Goal: Transaction & Acquisition: Purchase product/service

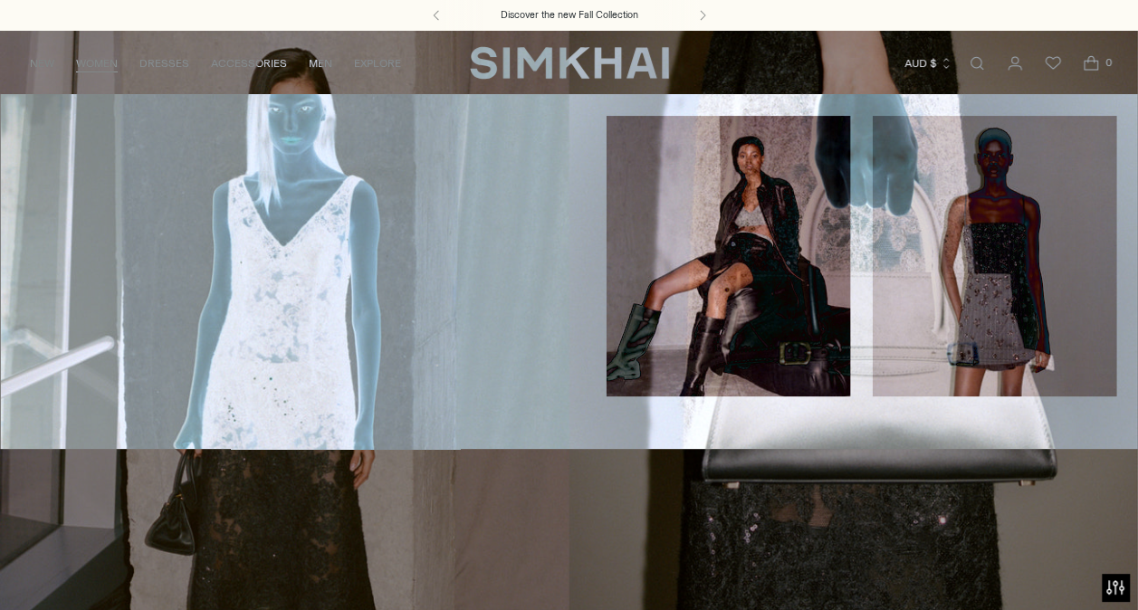
click at [72, 129] on link "New Arrivals" at bounding box center [61, 123] width 79 height 13
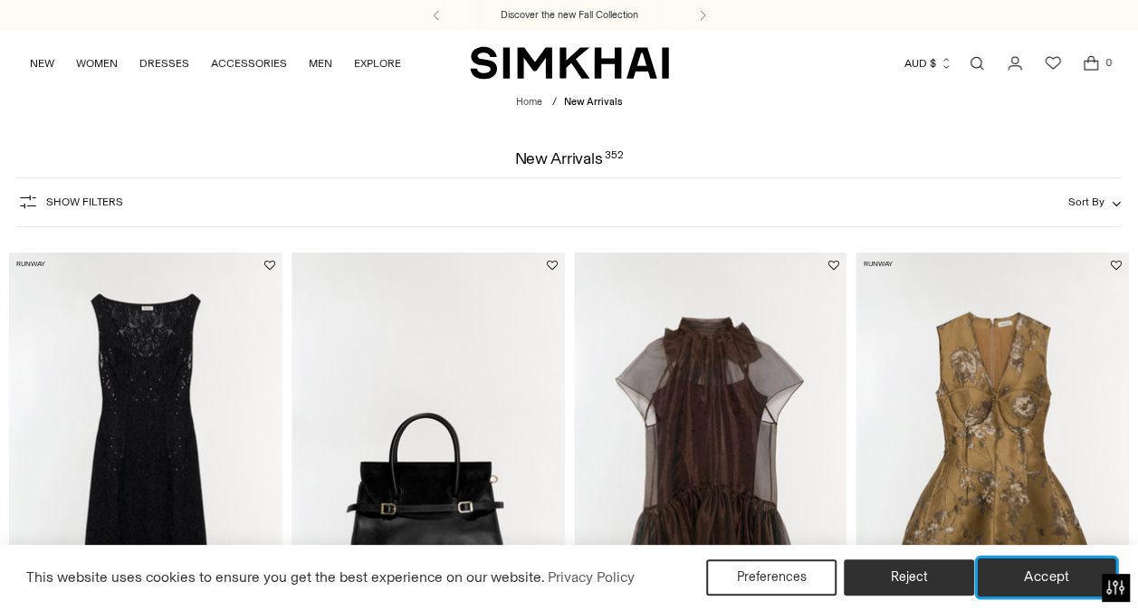
click at [1038, 579] on button "Accept" at bounding box center [1047, 578] width 139 height 38
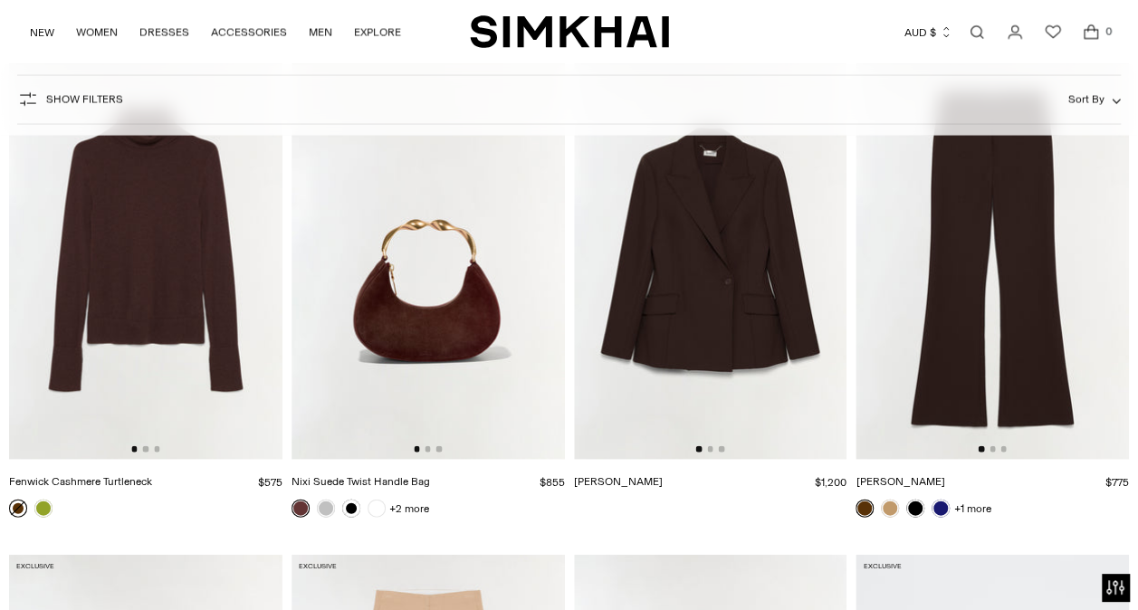
scroll to position [4798, 0]
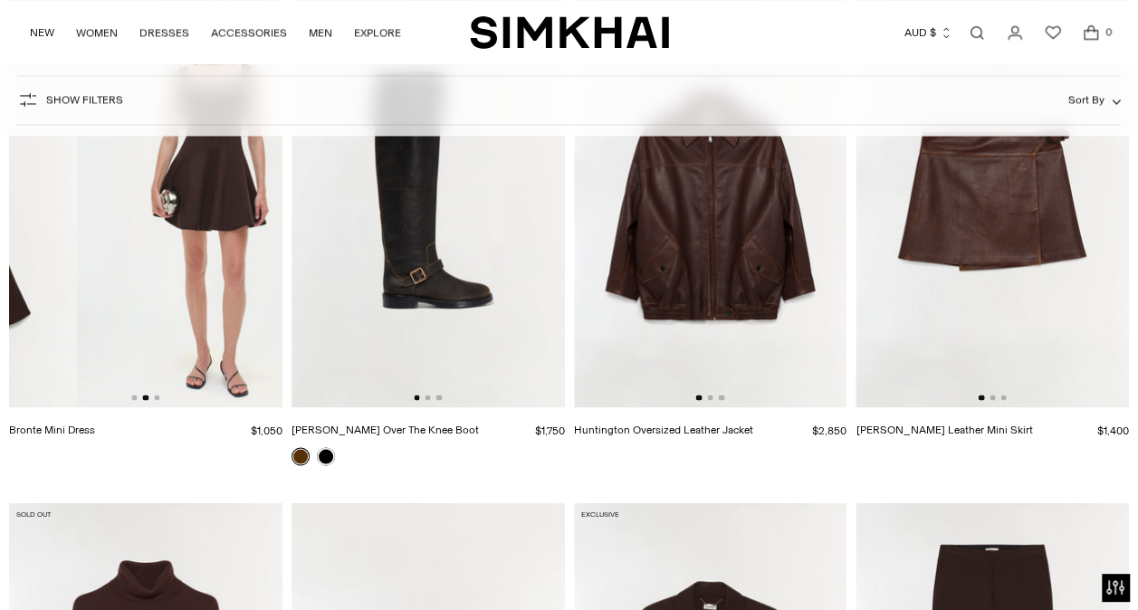
drag, startPoint x: 233, startPoint y: 324, endPoint x: 3, endPoint y: 314, distance: 230.2
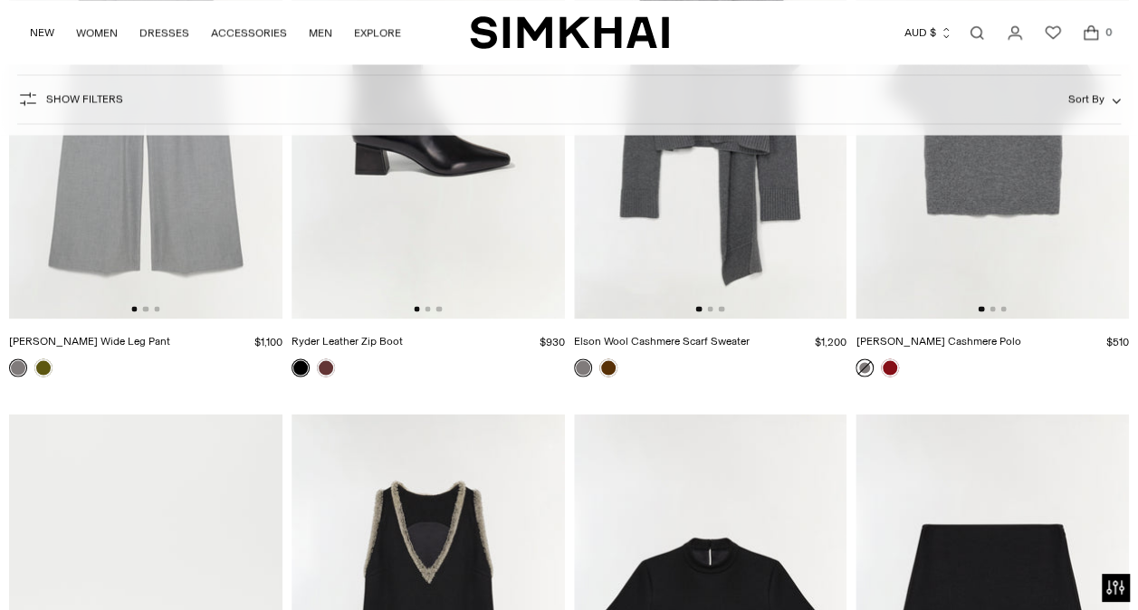
scroll to position [8782, 0]
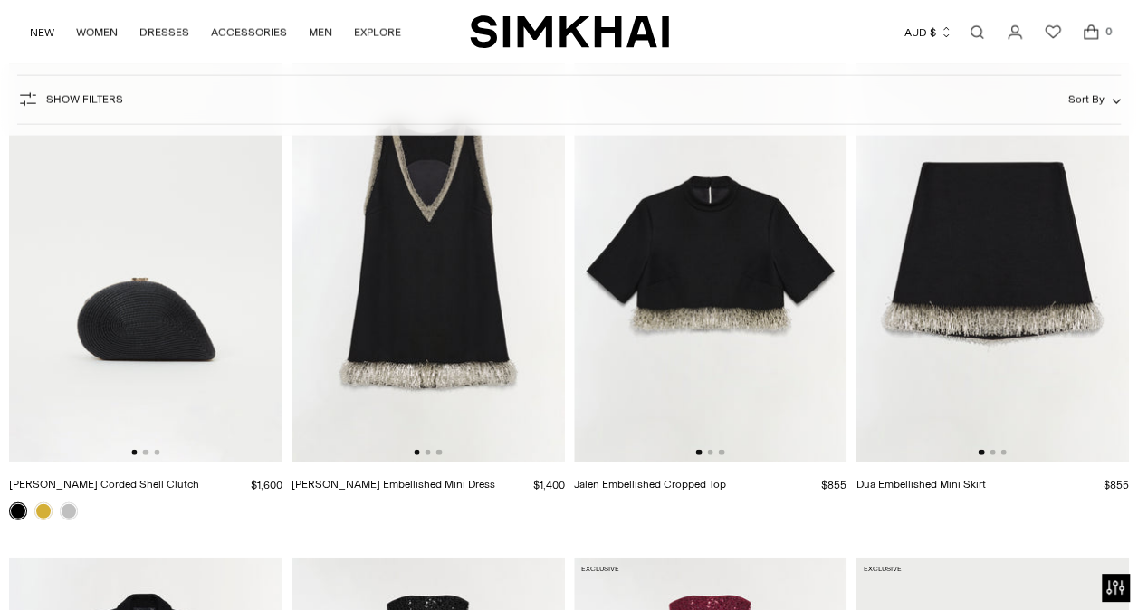
click at [1018, 286] on img at bounding box center [992, 258] width 273 height 410
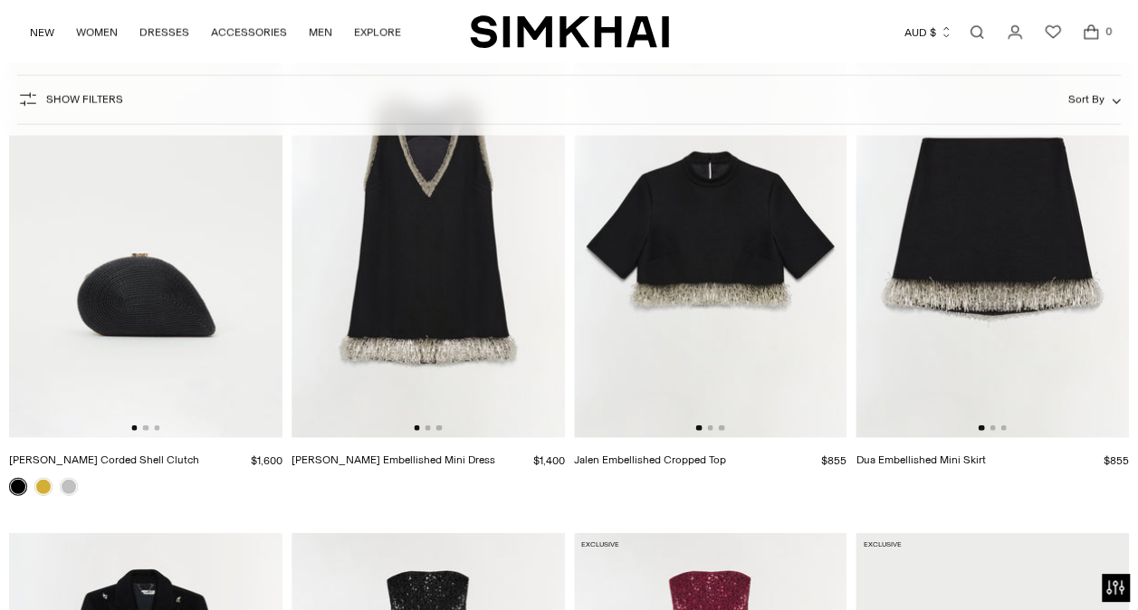
scroll to position [9235, 0]
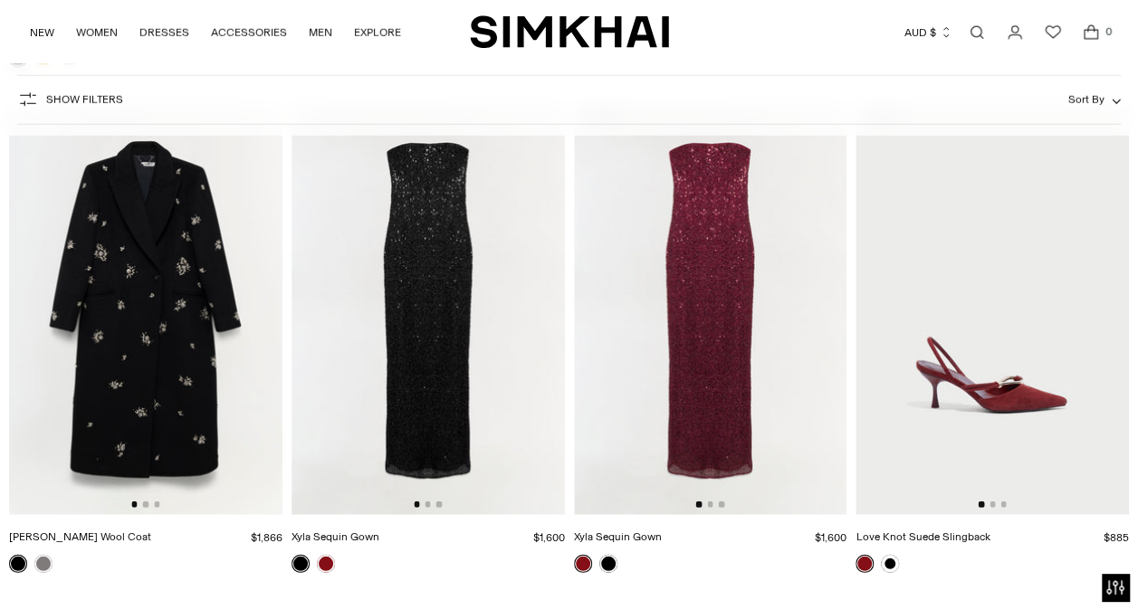
click at [430, 277] on img at bounding box center [428, 310] width 273 height 410
